Goal: Find specific page/section: Find specific page/section

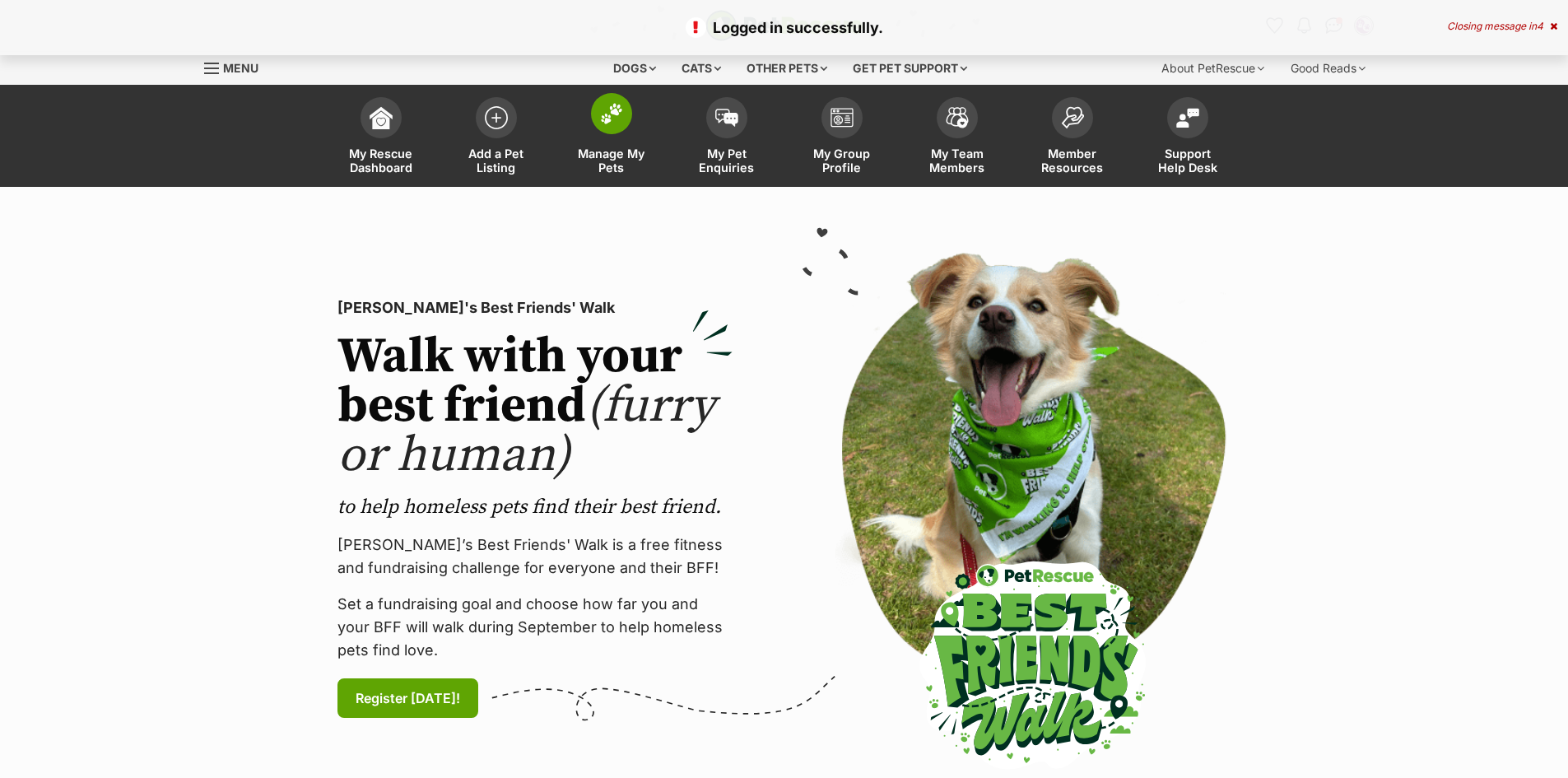
click at [609, 107] on img at bounding box center [611, 113] width 23 height 21
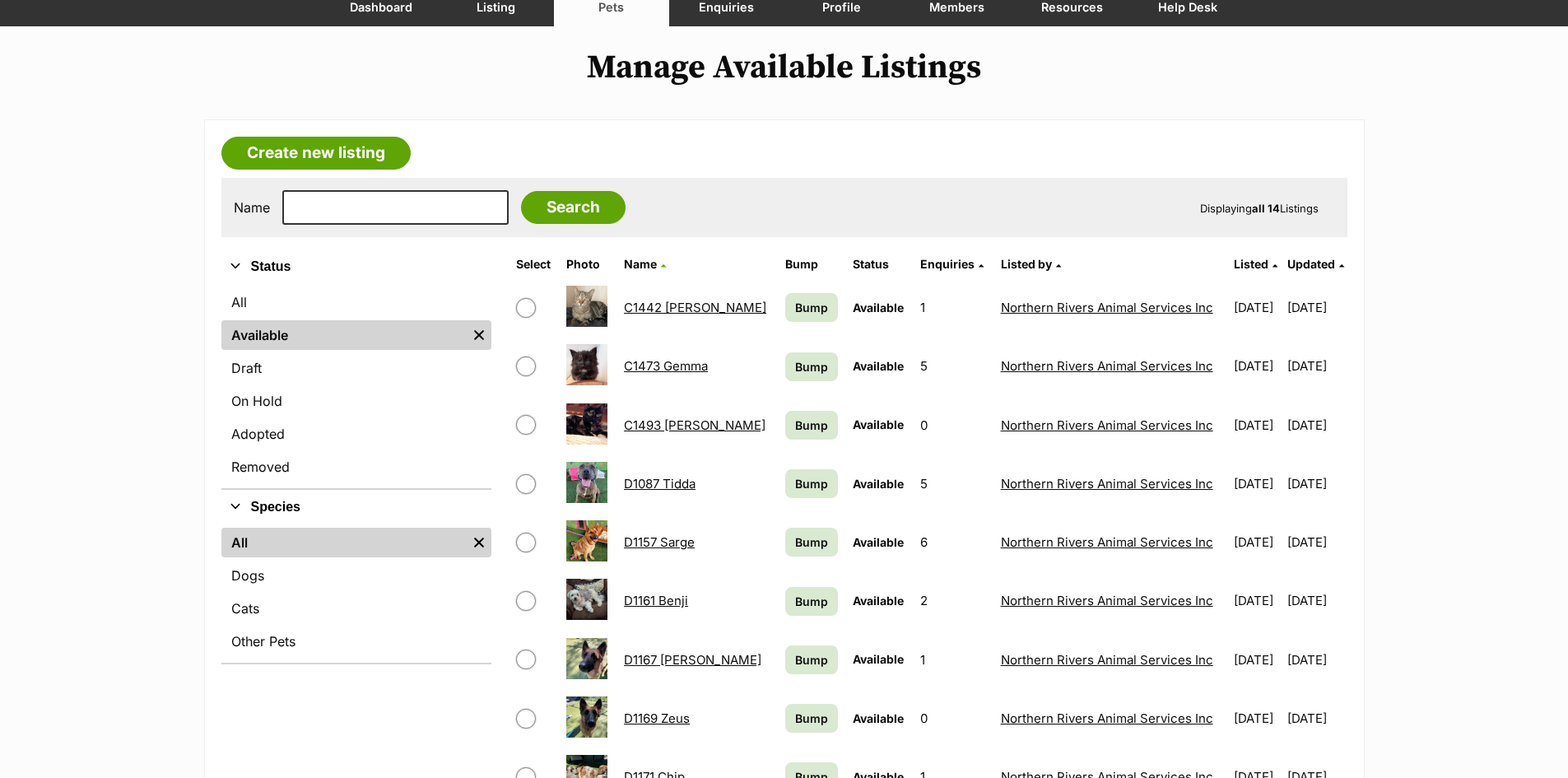
scroll to position [165, 0]
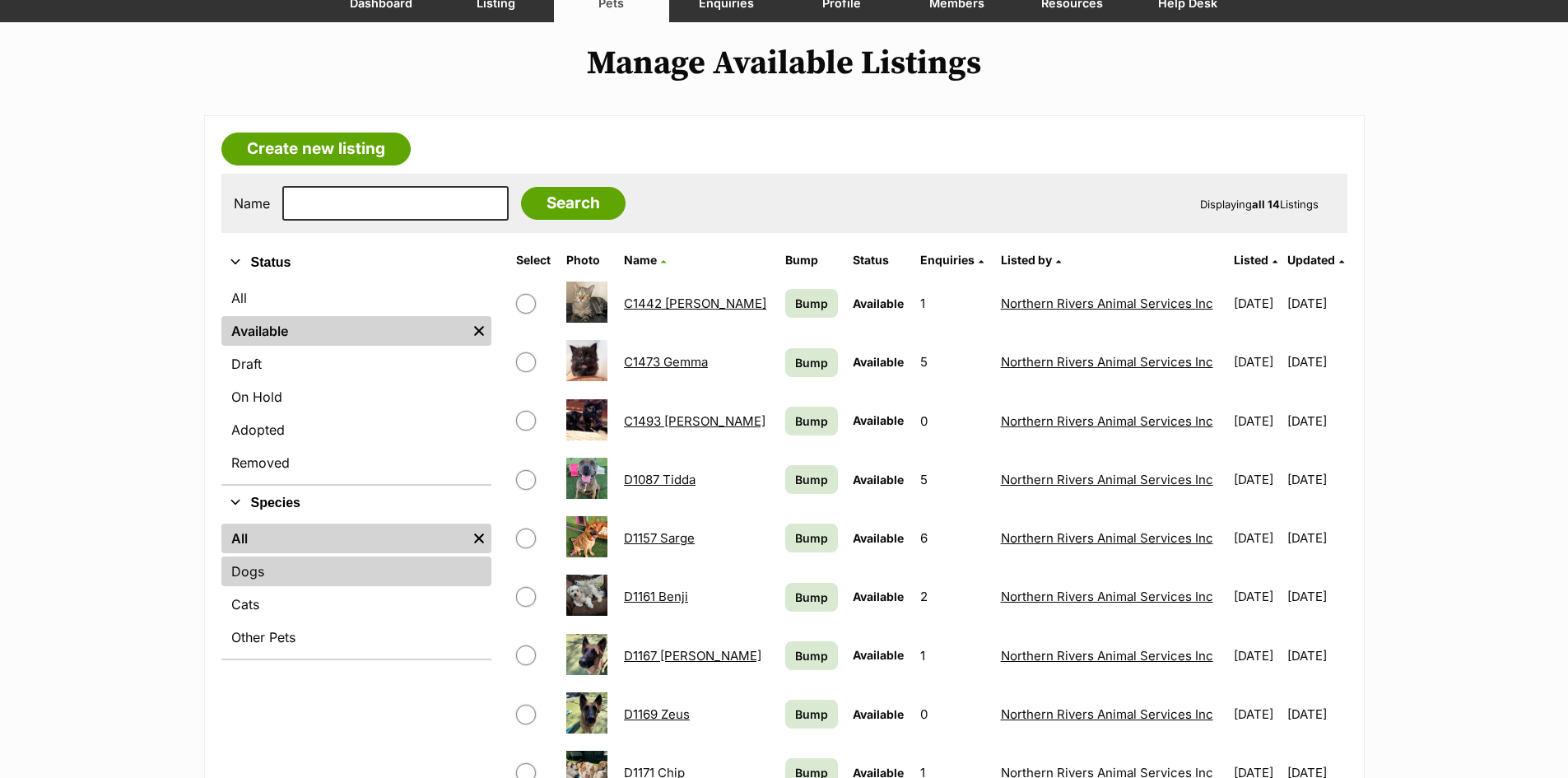
click at [270, 572] on link "Dogs" at bounding box center [356, 571] width 270 height 30
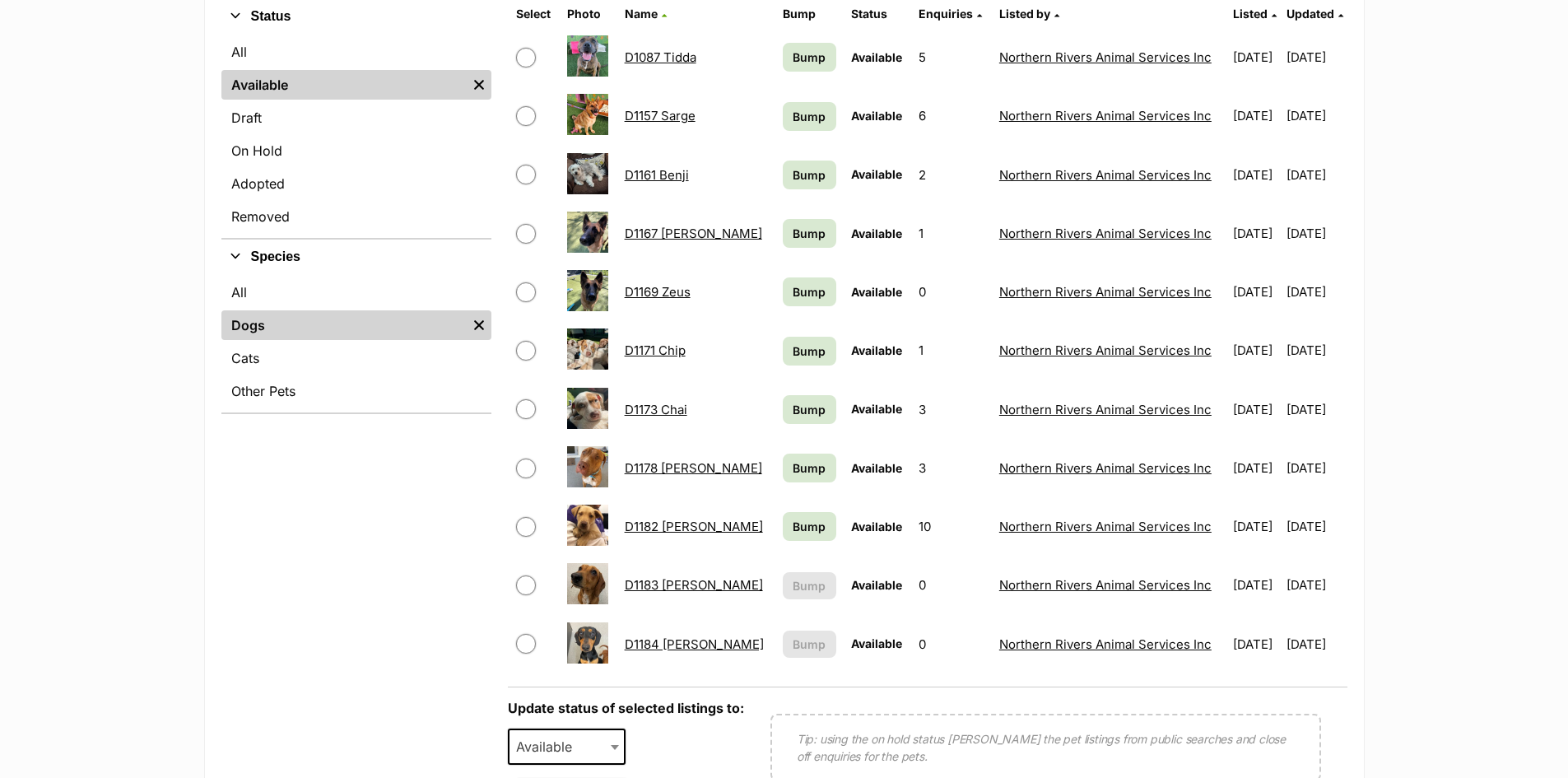
scroll to position [412, 0]
click at [653, 641] on link "D1184 [PERSON_NAME]" at bounding box center [694, 643] width 139 height 15
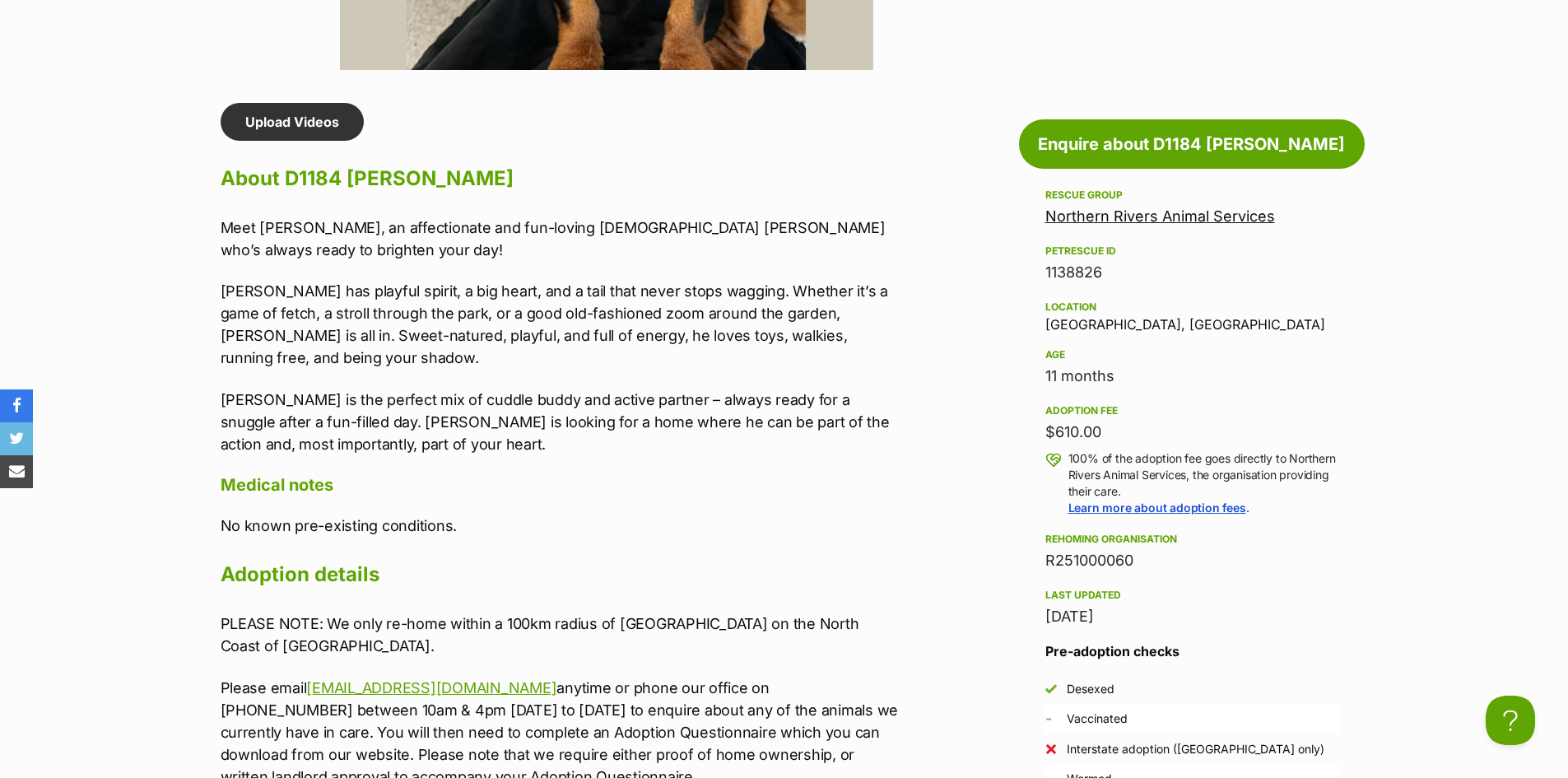
scroll to position [1234, 0]
